Goal: Information Seeking & Learning: Learn about a topic

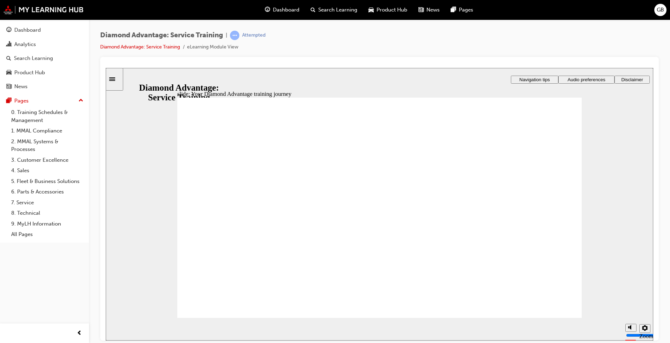
click at [106, 68] on image at bounding box center [106, 68] width 0 height 0
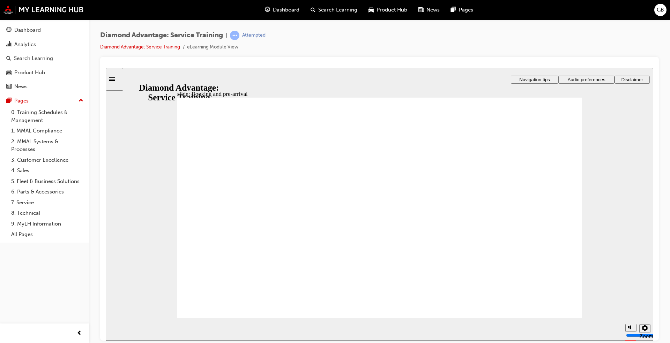
drag, startPoint x: 564, startPoint y: 150, endPoint x: 564, endPoint y: 160, distance: 9.4
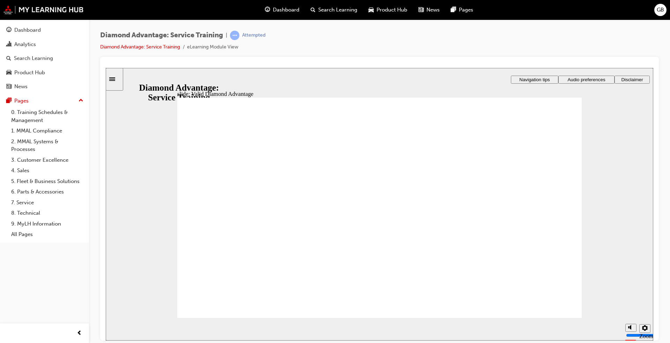
drag, startPoint x: 261, startPoint y: 188, endPoint x: 262, endPoint y: 199, distance: 10.5
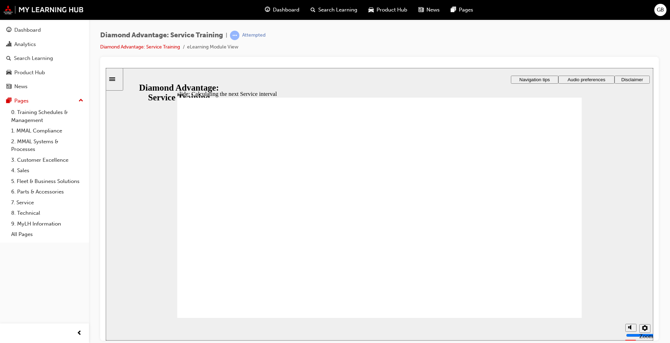
drag, startPoint x: 566, startPoint y: 142, endPoint x: 565, endPoint y: 162, distance: 19.9
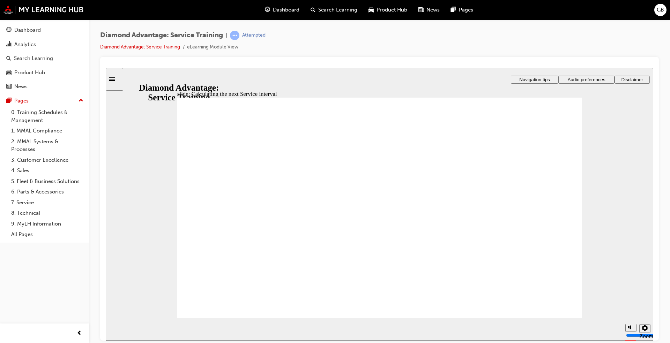
drag, startPoint x: 477, startPoint y: 253, endPoint x: 491, endPoint y: 248, distance: 14.3
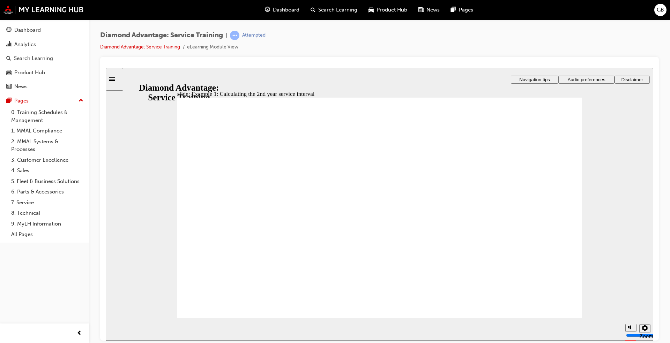
drag, startPoint x: 565, startPoint y: 220, endPoint x: 558, endPoint y: 230, distance: 12.4
drag, startPoint x: 485, startPoint y: 277, endPoint x: 491, endPoint y: 277, distance: 5.9
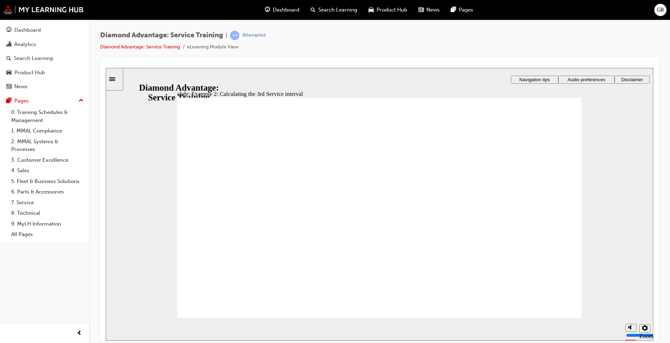
drag, startPoint x: 491, startPoint y: 275, endPoint x: 493, endPoint y: 270, distance: 5.8
drag, startPoint x: 552, startPoint y: 176, endPoint x: 559, endPoint y: 179, distance: 8.1
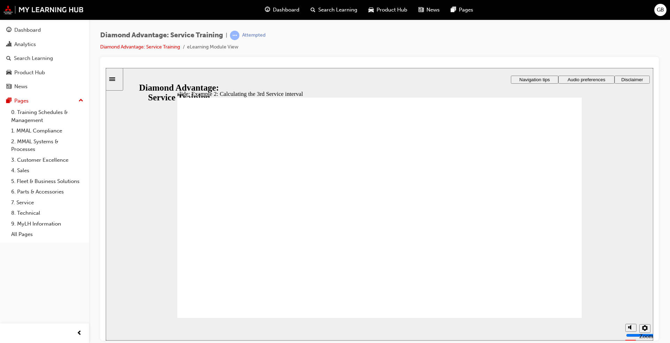
drag, startPoint x: 559, startPoint y: 179, endPoint x: 555, endPoint y: 195, distance: 16.2
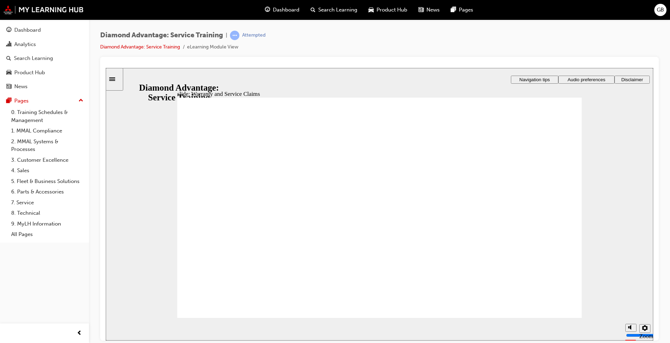
checkbox input "true"
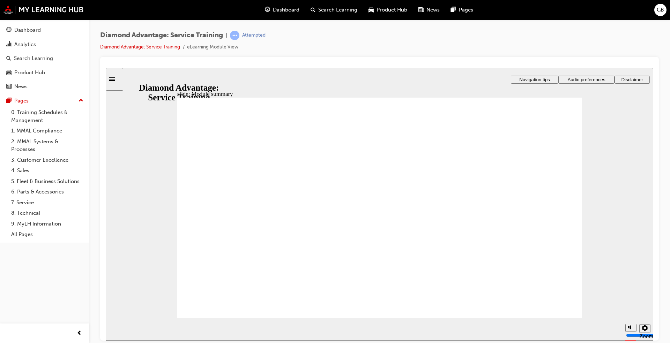
checkbox input "true"
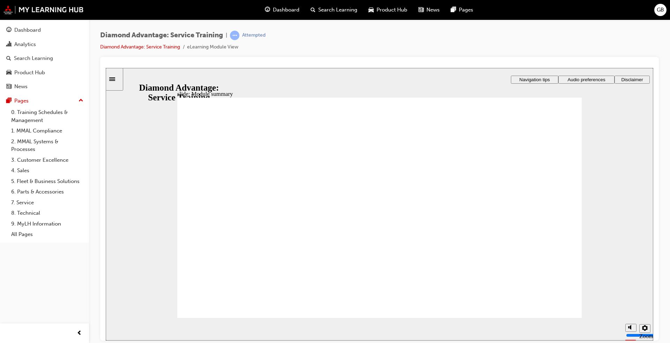
checkbox input "true"
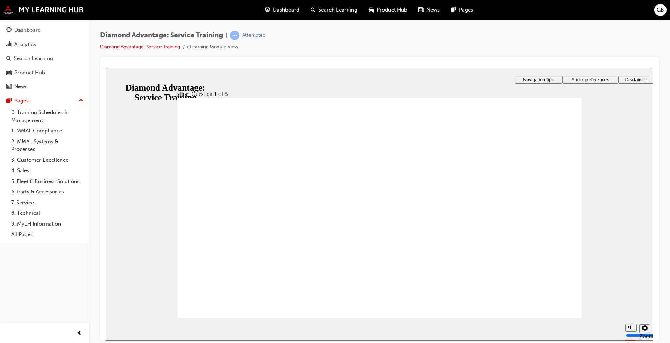
checkbox input "true"
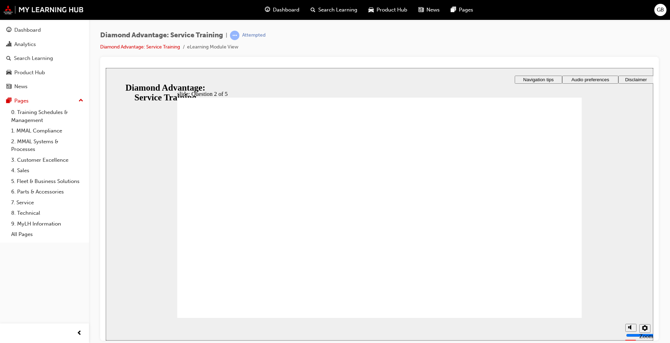
checkbox input "true"
checkbox input "false"
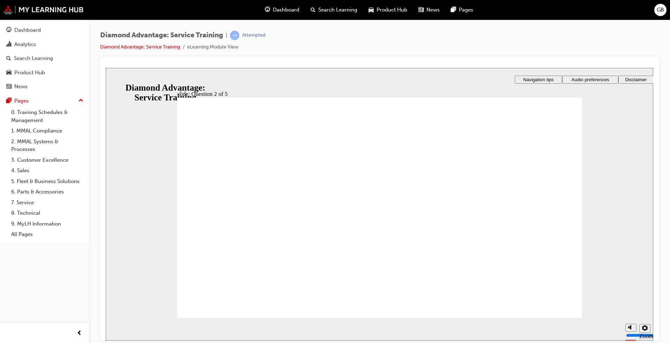
checkbox input "true"
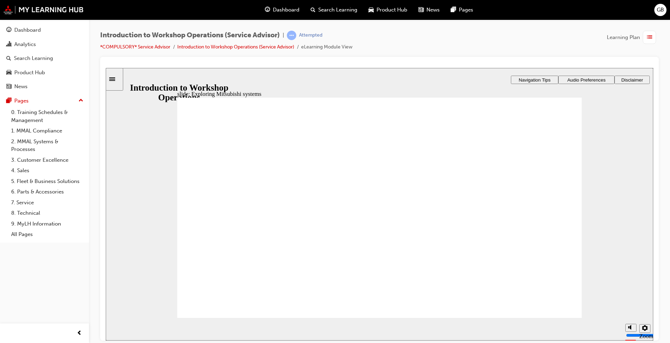
click at [656, 33] on div "button" at bounding box center [650, 37] width 16 height 13
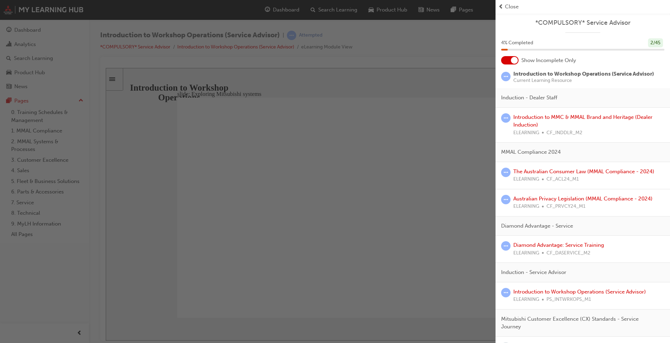
click at [504, 10] on div "Close" at bounding box center [582, 7] width 169 height 8
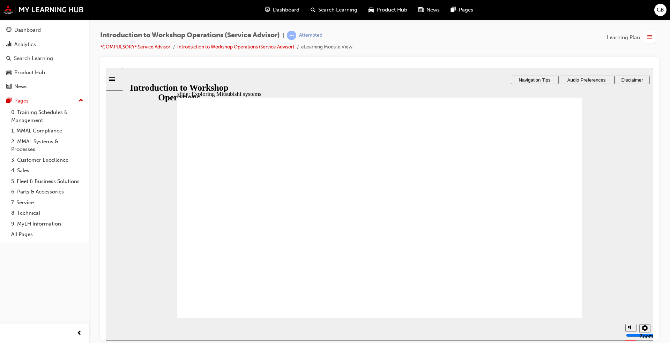
click at [262, 48] on link "Introduction to Workshop Operations (Service Advisor)" at bounding box center [235, 47] width 117 height 6
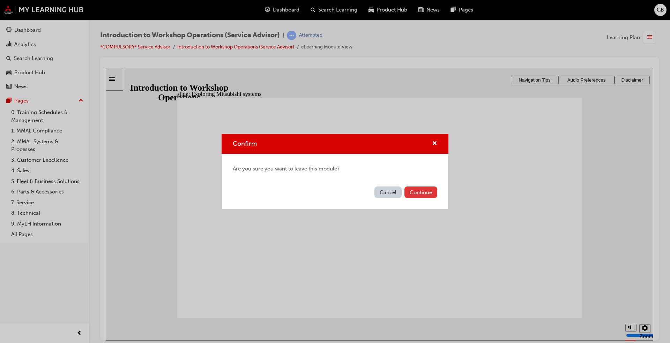
click at [435, 189] on button "Continue" at bounding box center [420, 193] width 33 height 12
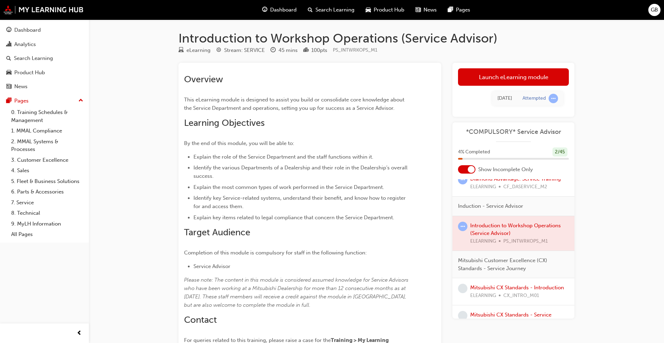
scroll to position [174, 0]
click at [507, 286] on link "Mitsubishi CX Standards - Introduction" at bounding box center [517, 286] width 94 height 6
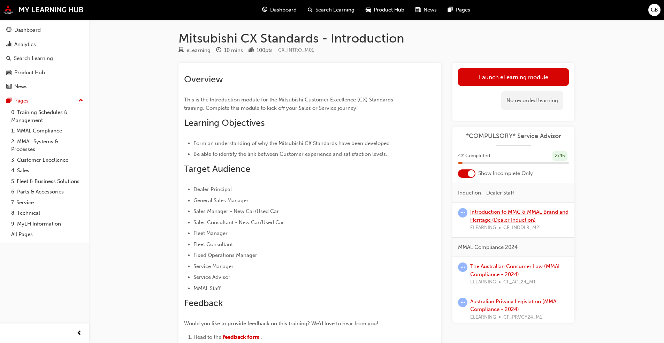
click at [508, 217] on link "Introduction to MMC & MMAL Brand and Heritage (Dealer Induction)" at bounding box center [519, 216] width 98 height 14
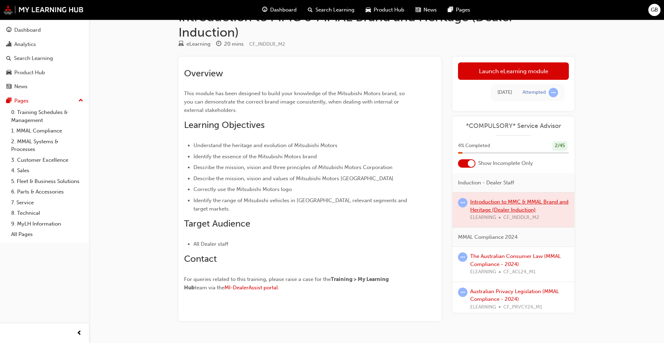
scroll to position [39, 0]
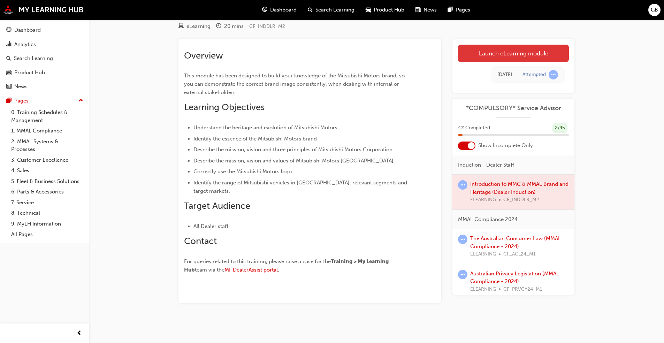
click at [505, 56] on link "Launch eLearning module" at bounding box center [513, 53] width 111 height 17
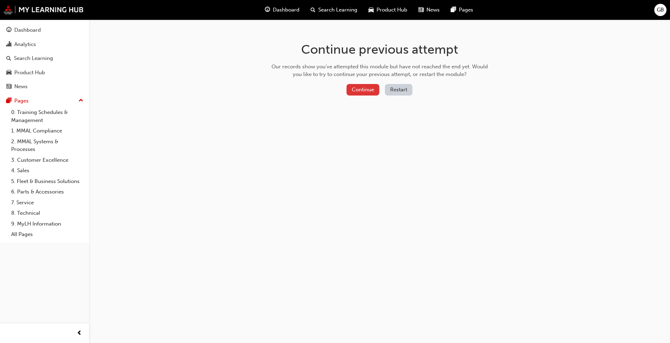
click at [368, 89] on button "Continue" at bounding box center [362, 90] width 33 height 12
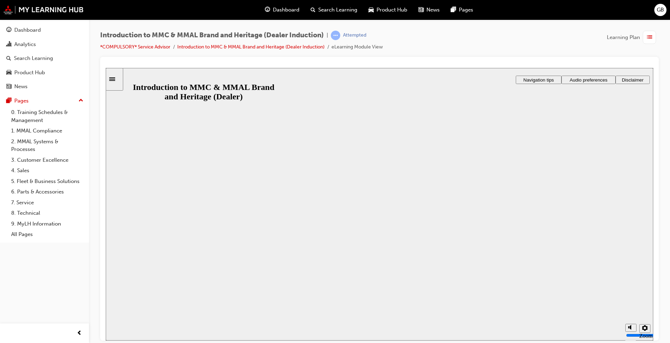
click at [132, 341] on button "Resume" at bounding box center [119, 345] width 27 height 8
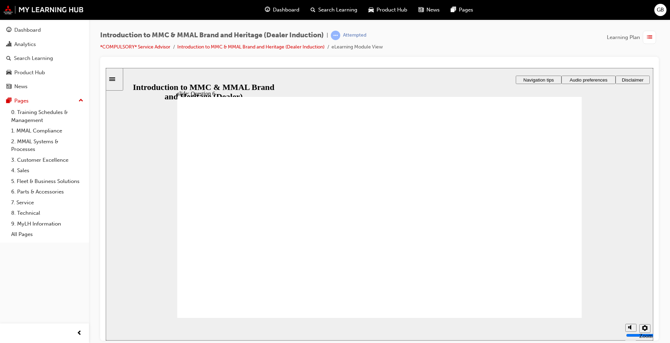
radio input "true"
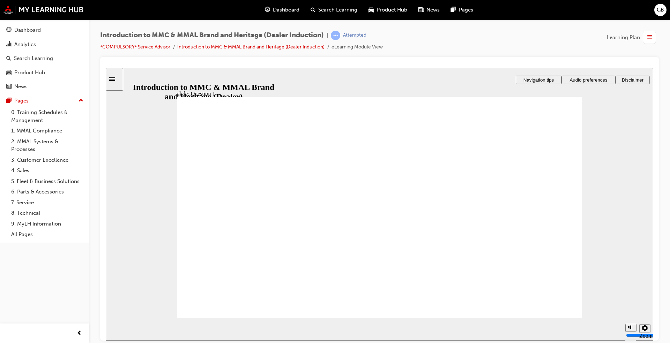
radio input "true"
drag, startPoint x: 272, startPoint y: 258, endPoint x: 257, endPoint y: 292, distance: 36.7
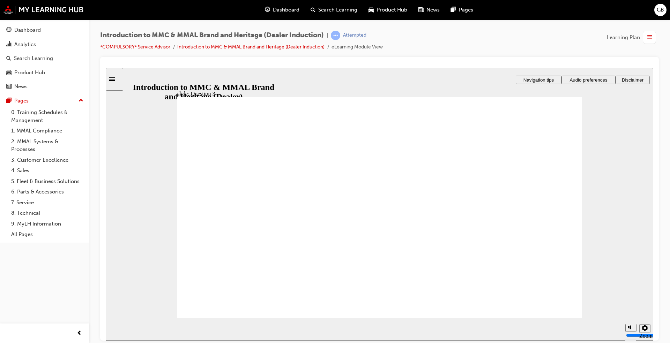
radio input "true"
drag, startPoint x: 260, startPoint y: 210, endPoint x: 260, endPoint y: 264, distance: 54.1
radio input "false"
radio input "true"
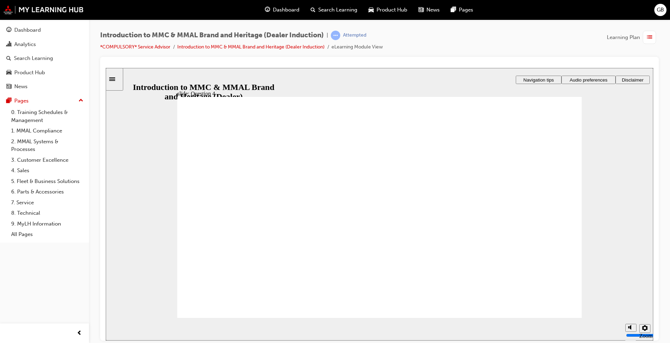
radio input "true"
checkbox input "true"
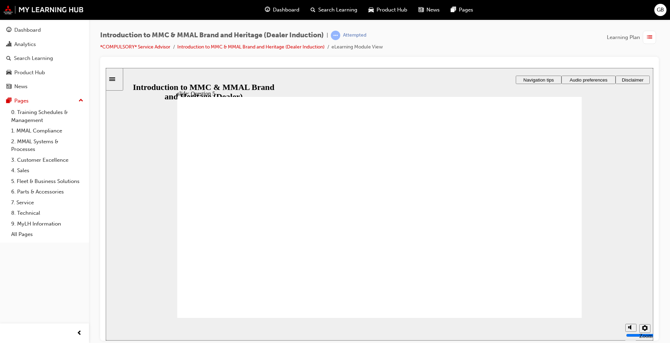
checkbox input "true"
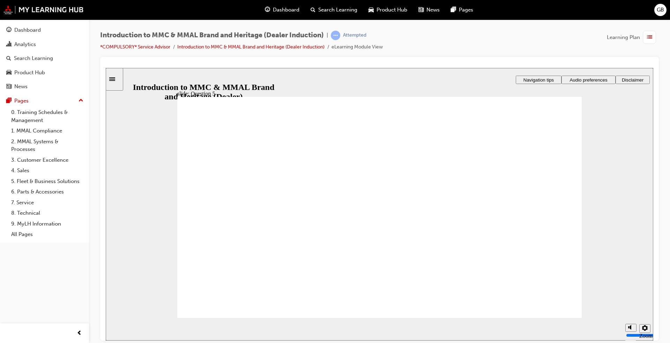
radio input "true"
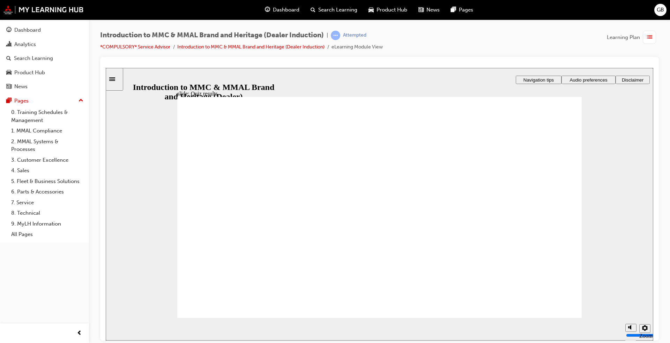
click at [35, 27] on div "Dashboard" at bounding box center [27, 30] width 27 height 8
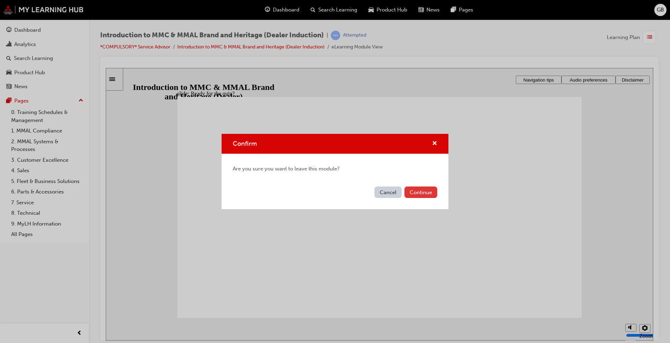
click at [429, 194] on button "Continue" at bounding box center [420, 193] width 33 height 12
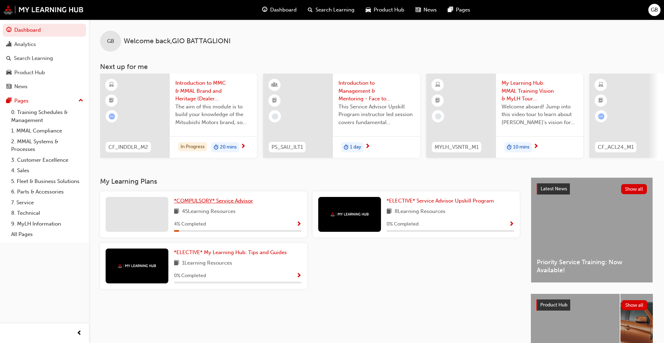
click at [230, 205] on link "*COMPULSORY* Service Advisor" at bounding box center [215, 201] width 82 height 8
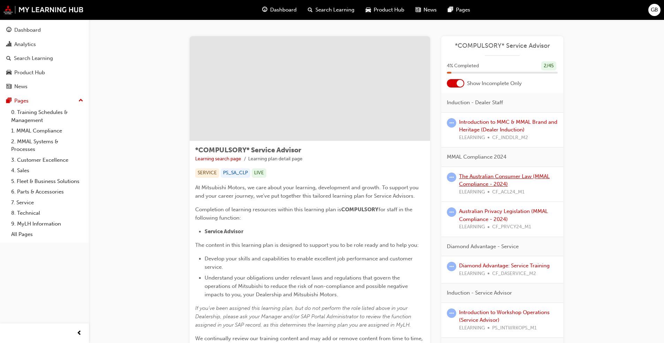
click at [496, 179] on link "The Australian Consumer Law (MMAL Compliance - 2024)" at bounding box center [504, 180] width 91 height 14
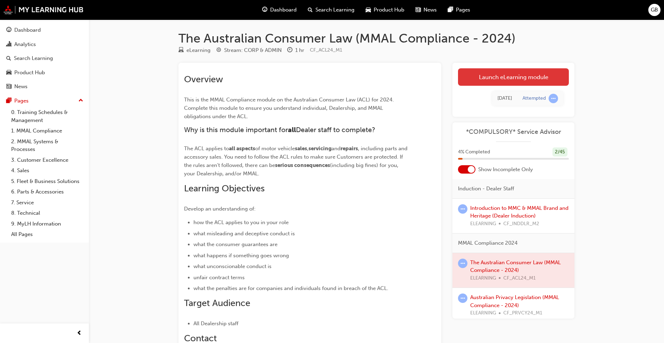
click at [501, 80] on link "Launch eLearning module" at bounding box center [513, 76] width 111 height 17
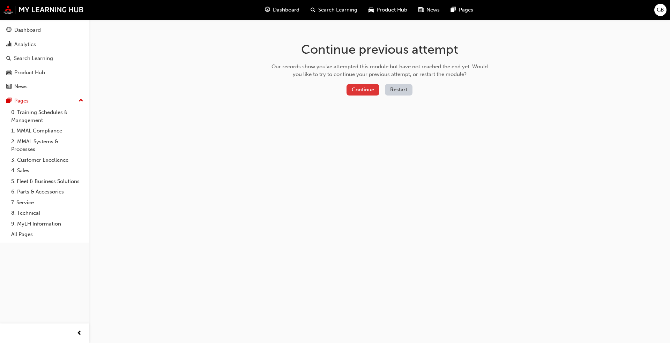
click at [372, 89] on button "Continue" at bounding box center [362, 90] width 33 height 12
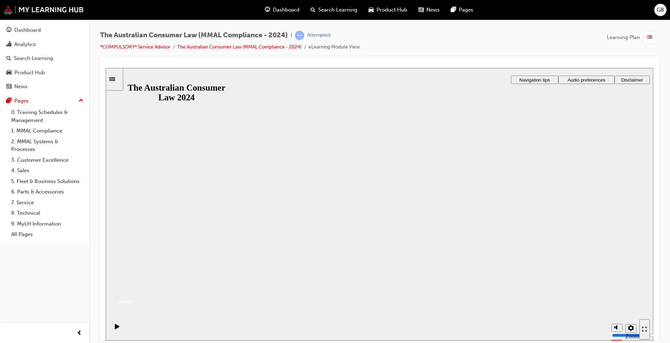
click at [133, 289] on button "Resume" at bounding box center [120, 293] width 28 height 9
